Goal: Task Accomplishment & Management: Manage account settings

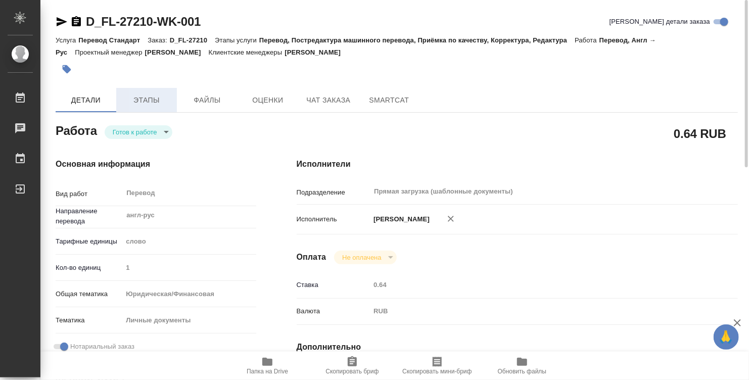
click at [148, 93] on button "Этапы" at bounding box center [146, 100] width 61 height 24
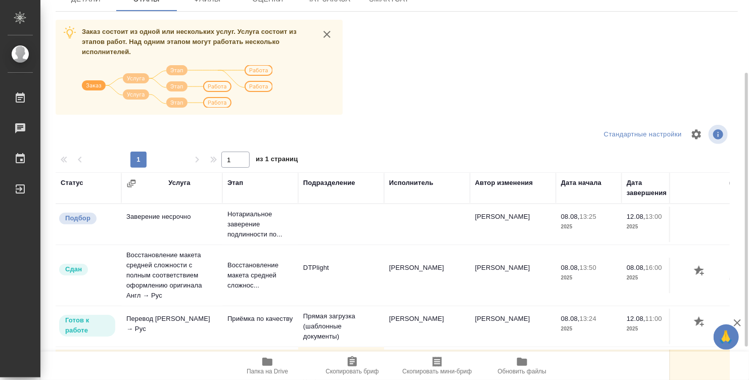
scroll to position [147, 0]
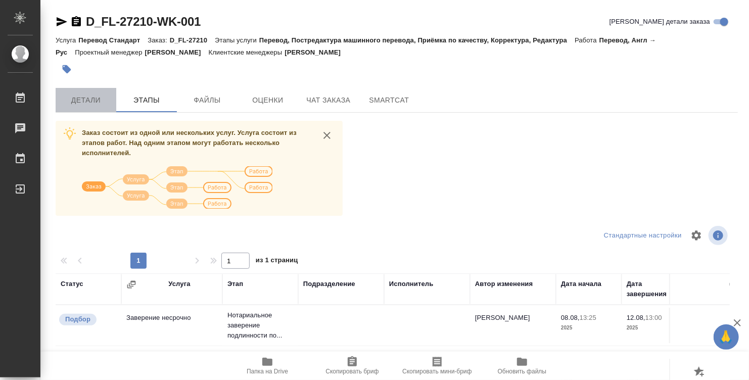
click at [95, 99] on span "Детали" at bounding box center [86, 100] width 49 height 13
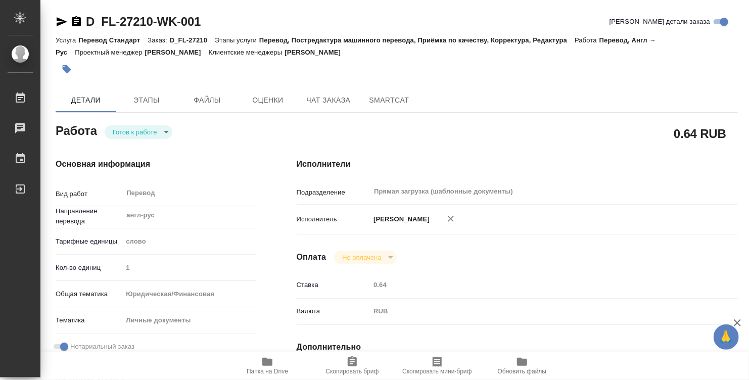
type textarea "x"
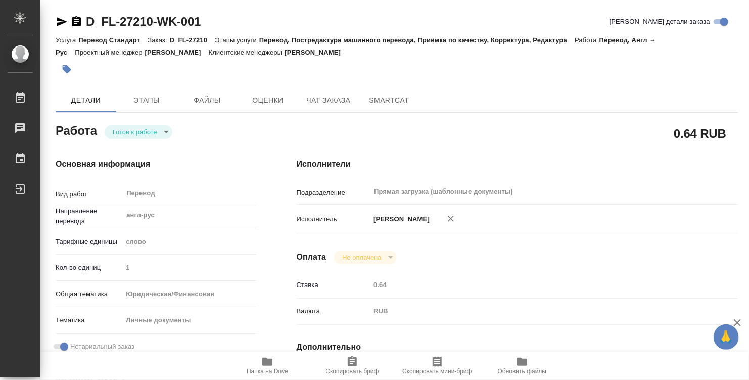
type textarea "x"
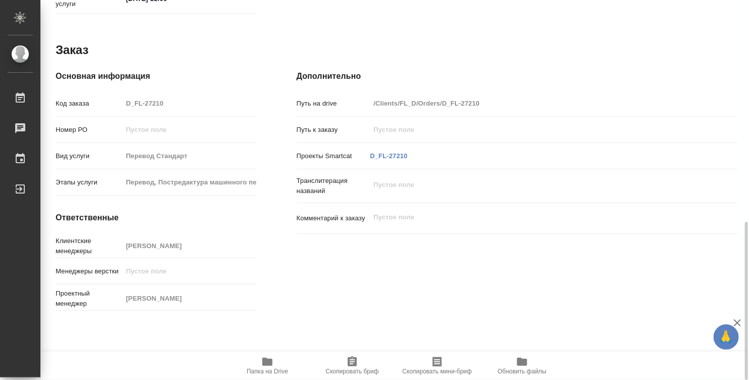
scroll to position [553, 0]
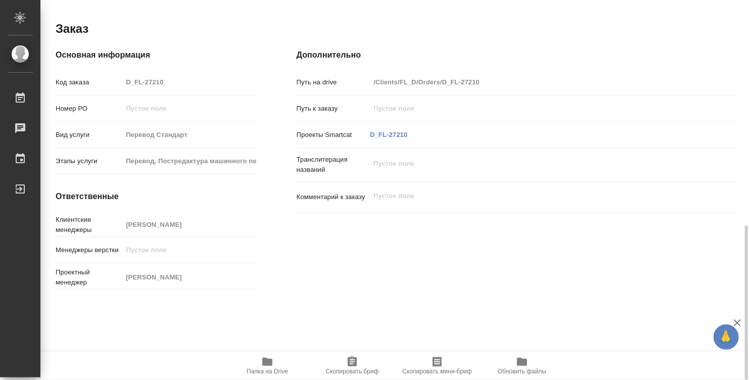
type textarea "x"
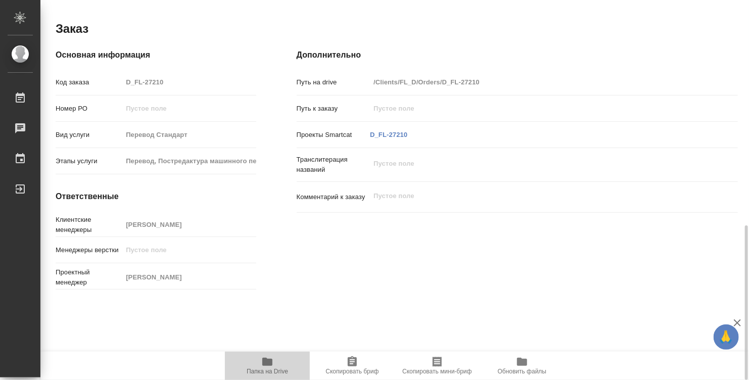
click at [273, 367] on icon "button" at bounding box center [267, 362] width 12 height 12
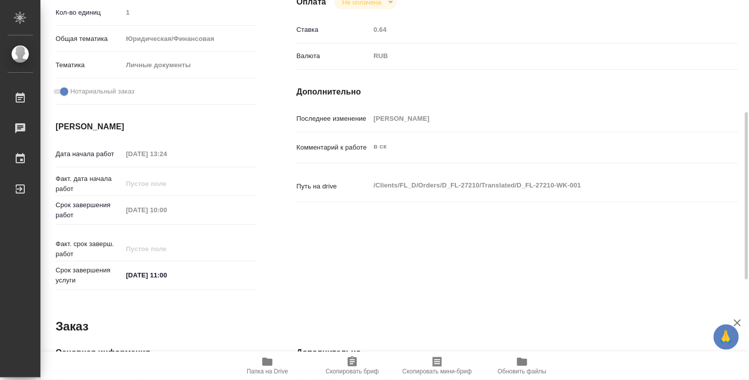
scroll to position [3, 0]
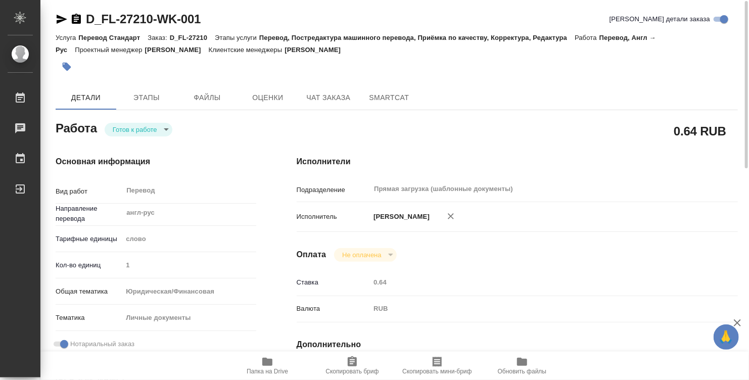
click at [154, 129] on body "🙏 .cls-1 fill:#fff; AWATERA Denisova Elina Работы 0 Чаты График Выйти D_FL-2721…" at bounding box center [374, 190] width 749 height 380
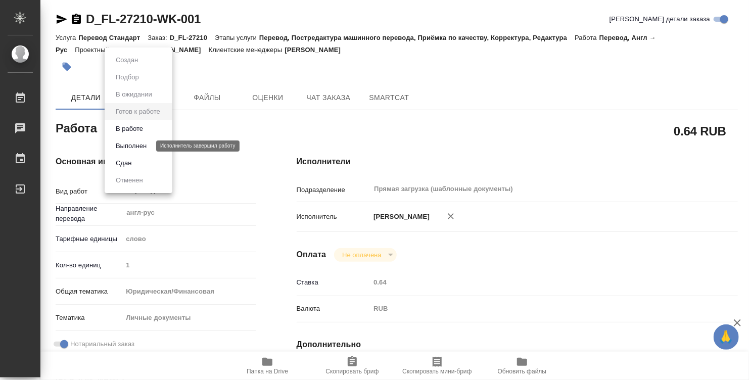
click at [147, 148] on button "Выполнен" at bounding box center [131, 146] width 37 height 11
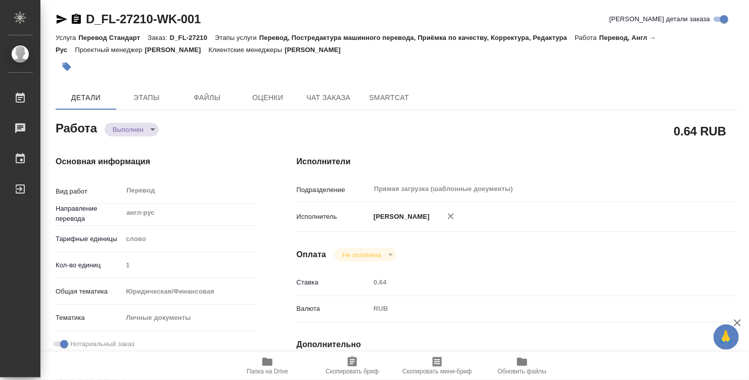
type textarea "x"
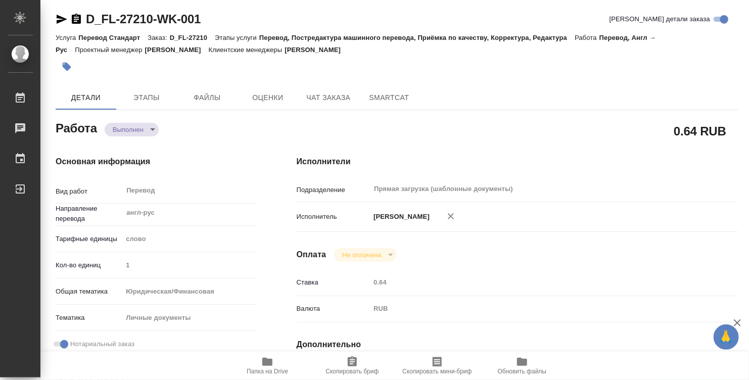
type textarea "x"
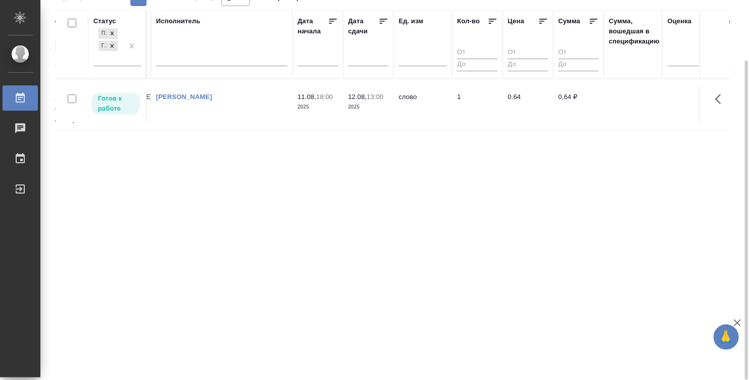
scroll to position [0, 352]
click at [222, 89] on td "Денисова Элина" at bounding box center [218, 104] width 142 height 35
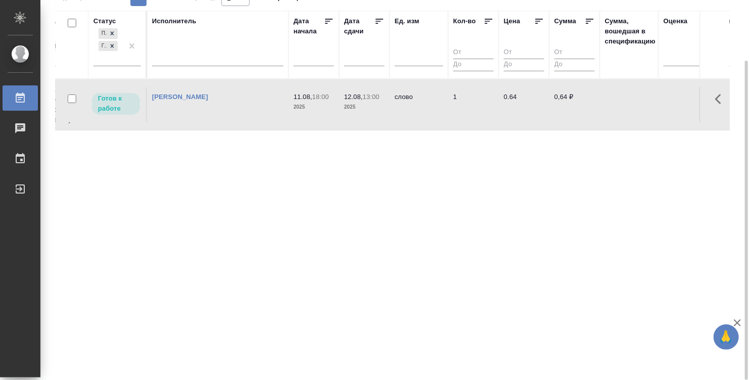
click at [222, 89] on td "Денисова Элина" at bounding box center [218, 104] width 142 height 35
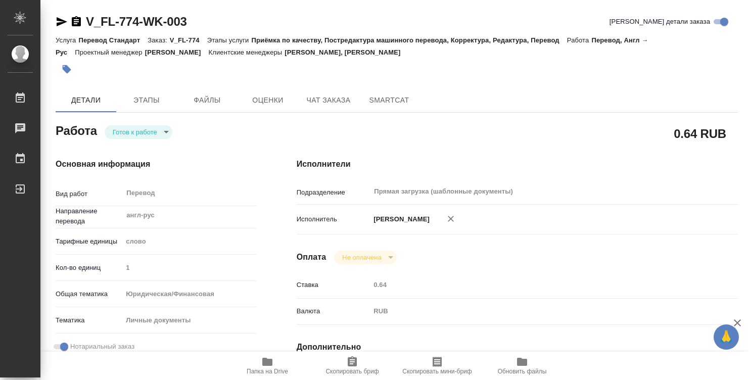
type textarea "x"
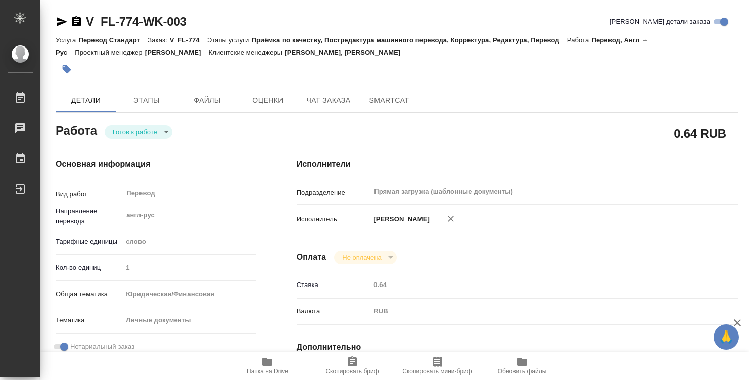
type textarea "x"
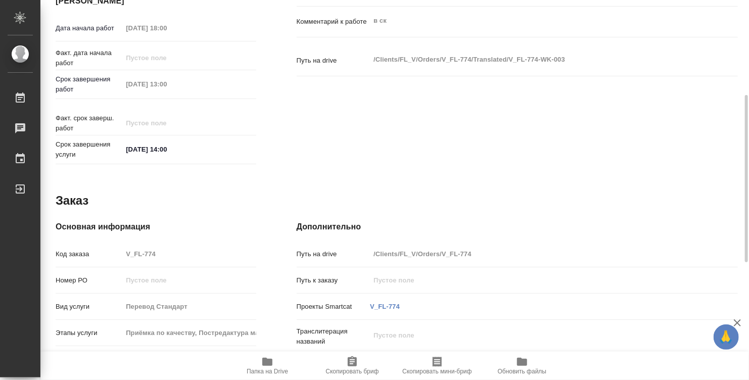
scroll to position [230, 0]
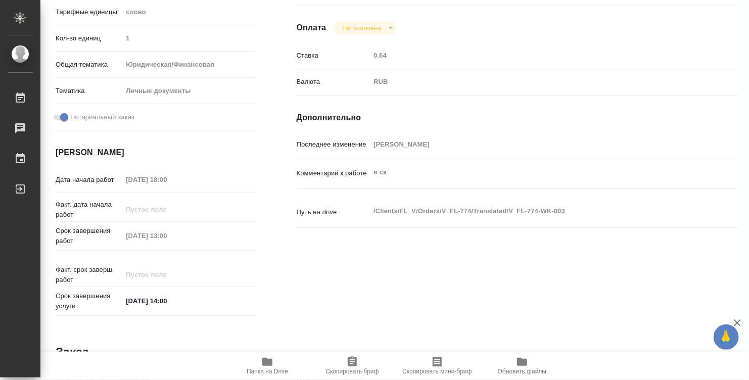
type textarea "x"
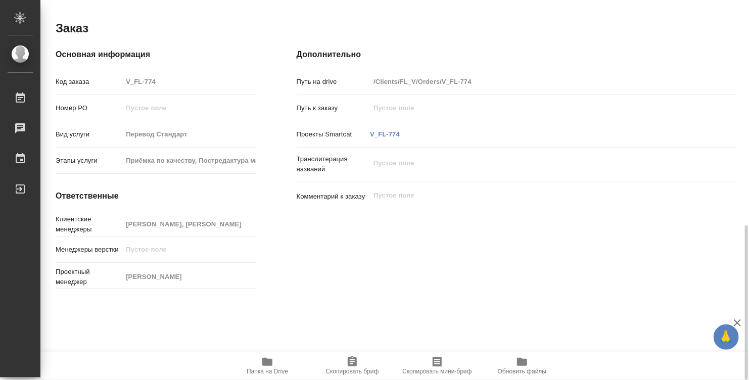
scroll to position [556, 0]
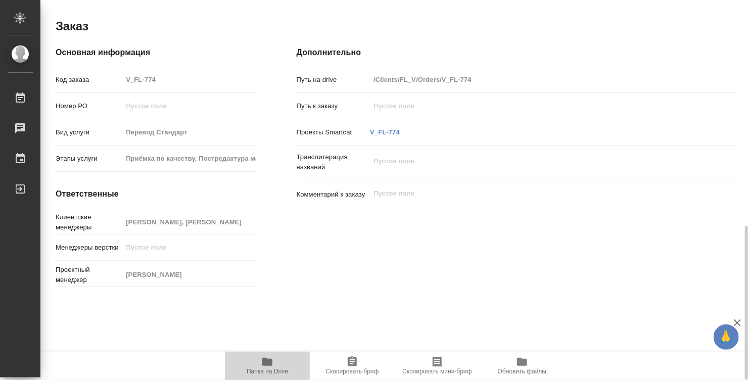
click at [267, 359] on icon "button" at bounding box center [267, 362] width 10 height 8
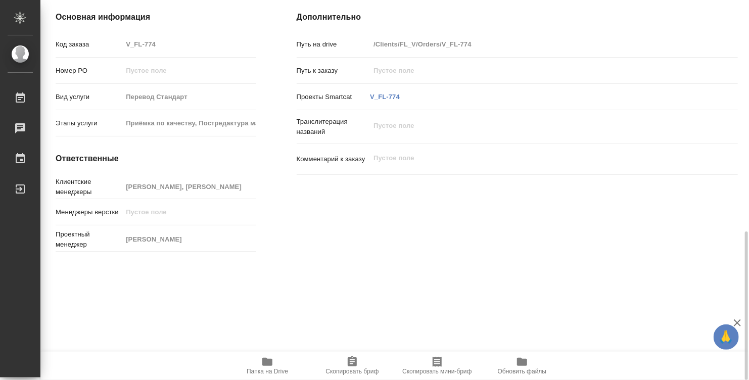
click at [268, 361] on icon "button" at bounding box center [267, 362] width 10 height 8
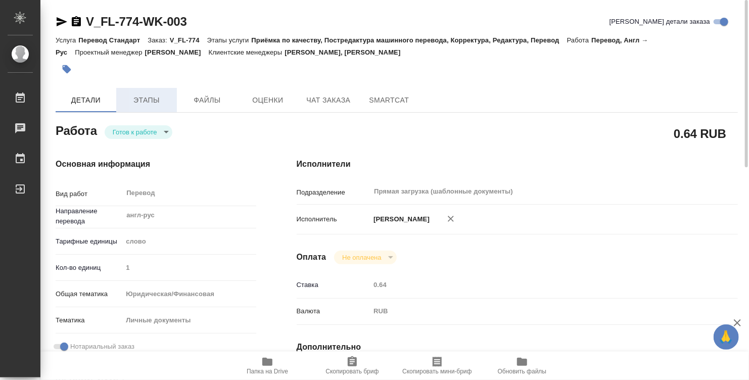
scroll to position [0, 0]
click at [157, 105] on span "Этапы" at bounding box center [146, 100] width 49 height 13
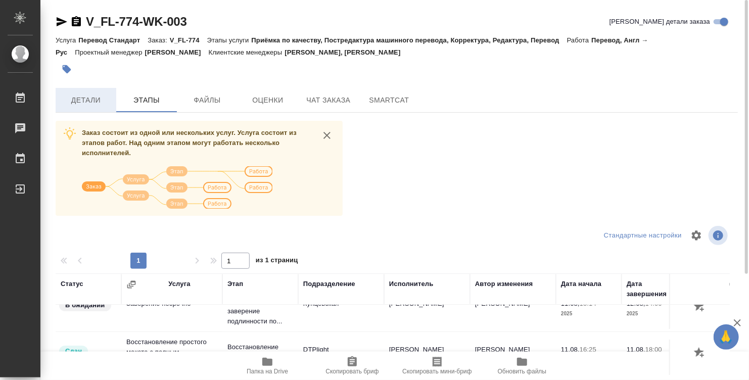
click at [84, 98] on span "Детали" at bounding box center [86, 100] width 49 height 13
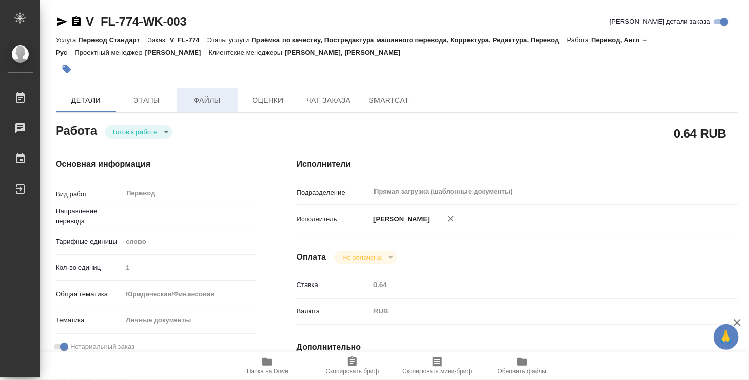
type textarea "x"
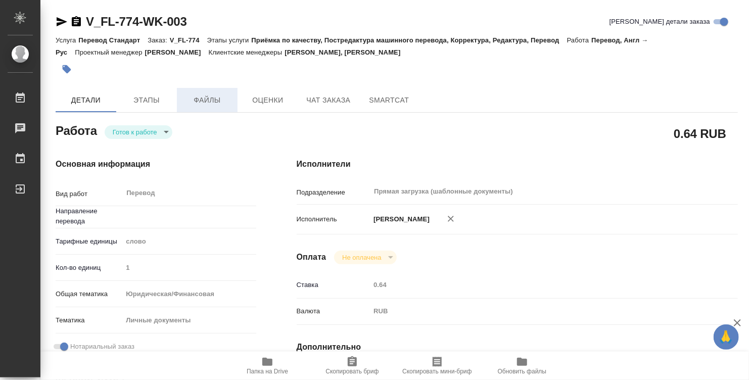
type textarea "x"
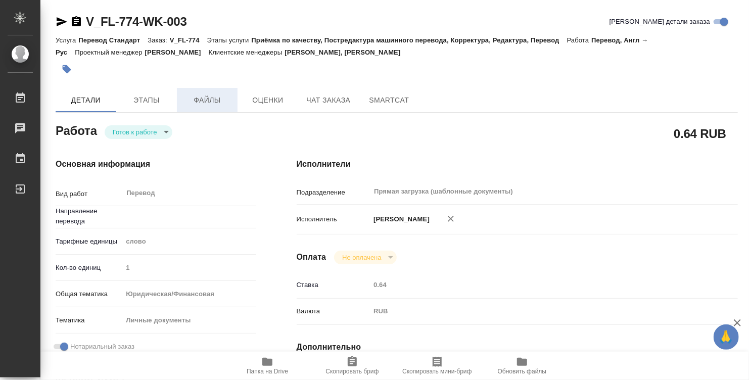
type textarea "x"
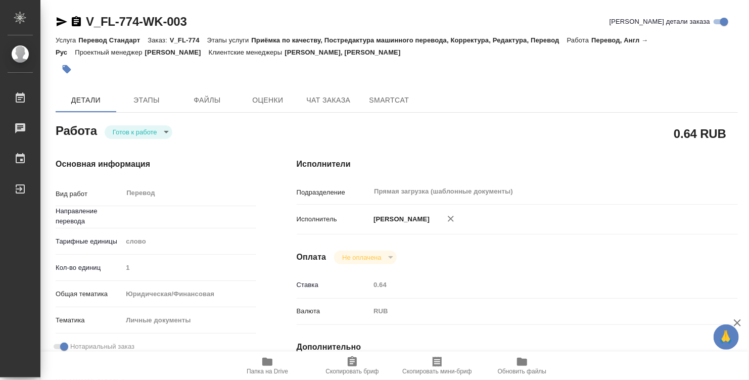
type textarea "x"
type input "англ-рус"
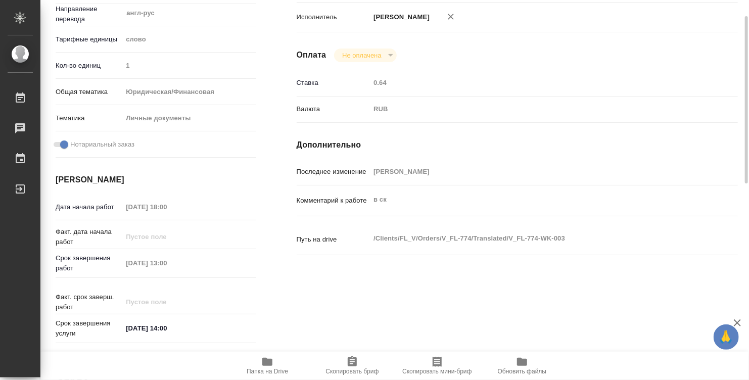
type textarea "x"
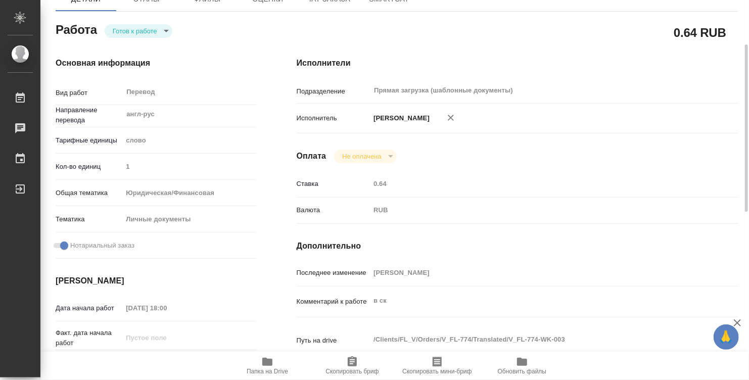
scroll to position [51, 0]
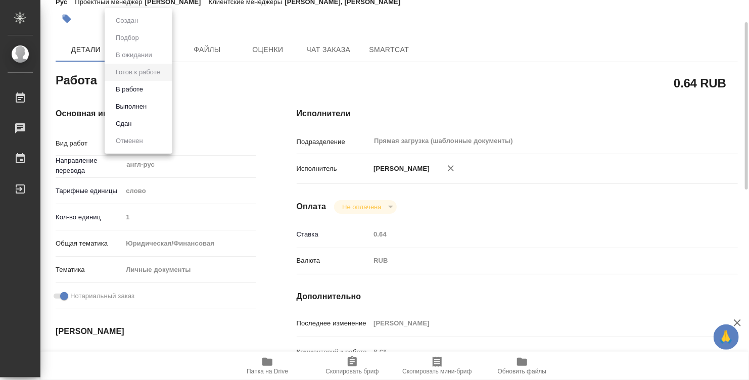
click at [156, 79] on body "🙏 .cls-1 fill:#fff; AWATERA Denisova Elina Работы 0 Чаты График Выйти V_FL-774-…" at bounding box center [374, 190] width 749 height 380
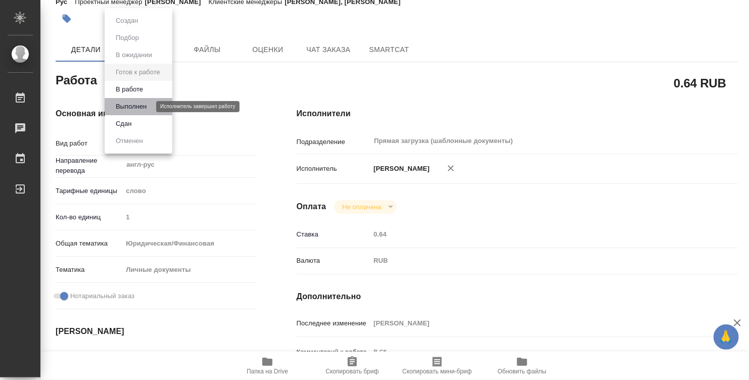
click at [146, 107] on button "Выполнен" at bounding box center [131, 106] width 37 height 11
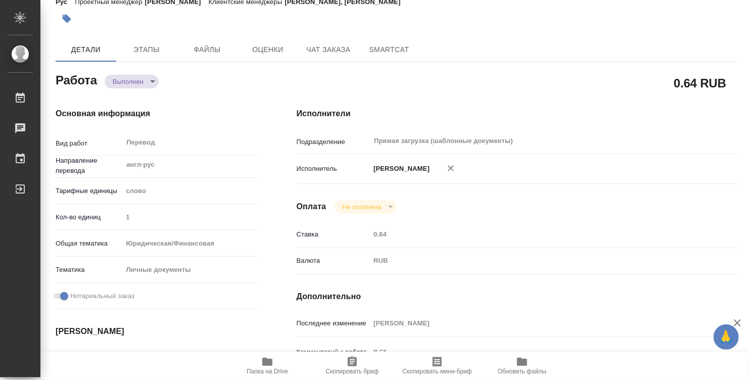
type textarea "x"
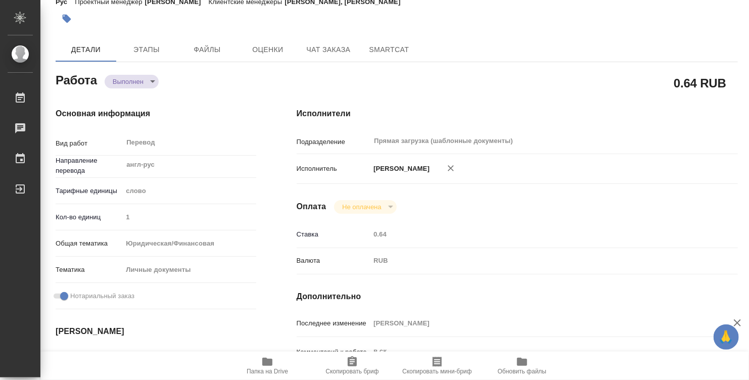
type textarea "x"
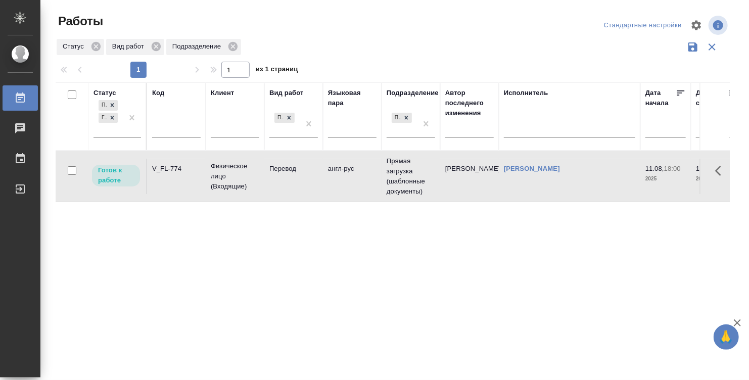
scroll to position [0, 352]
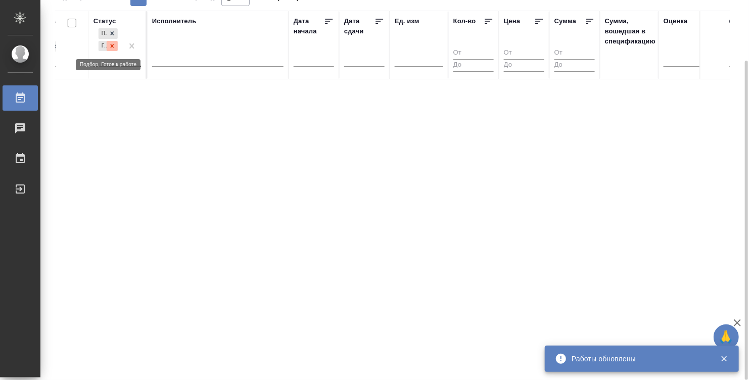
click at [111, 45] on icon at bounding box center [112, 45] width 7 height 7
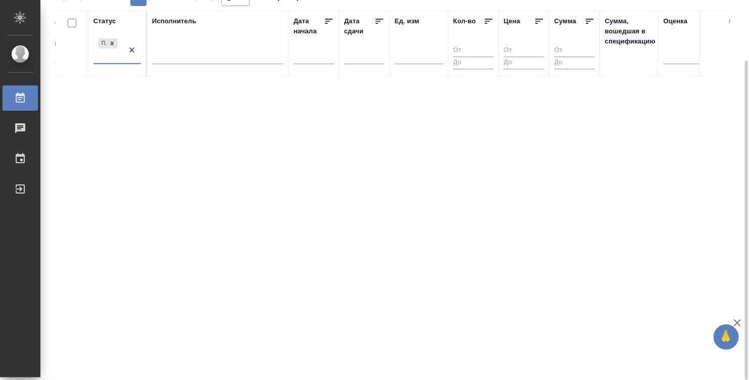
scroll to position [0, 0]
